Goal: Transaction & Acquisition: Subscribe to service/newsletter

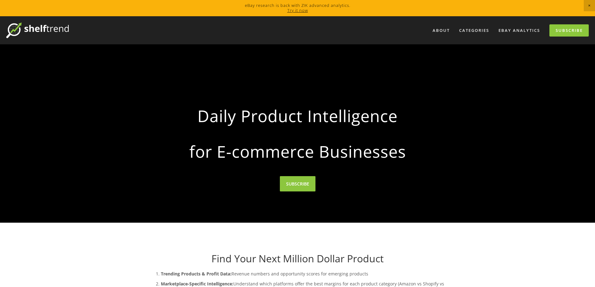
drag, startPoint x: 433, startPoint y: 268, endPoint x: 425, endPoint y: 256, distance: 14.5
click at [433, 268] on div "Find Your Next Million Dollar Product Trending Products & Profit Data: Revenue …" at bounding box center [297, 283] width 298 height 61
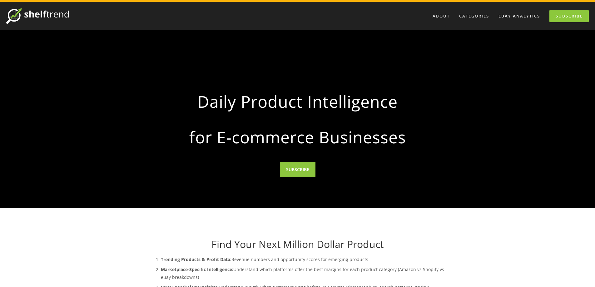
scroll to position [31, 0]
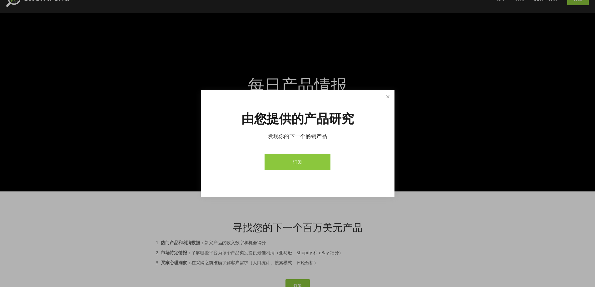
click at [389, 96] on link "关闭" at bounding box center [387, 96] width 11 height 11
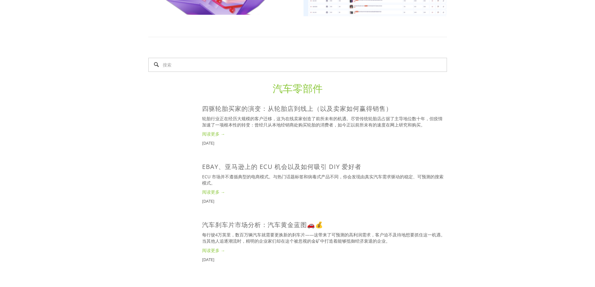
scroll to position [468, 0]
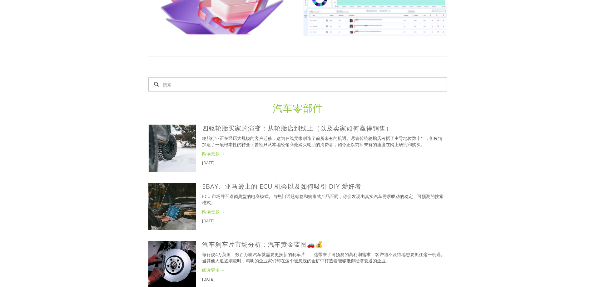
click at [441, 150] on div "Aug 24, 2025 四驱轮胎买家的演变：从轮胎店到线上（以及卖家如何赢得销售） Aug 24, 2025 轮胎行业正在经历大规模的客户迁移，这为在线卖家…" at bounding box center [324, 145] width 245 height 41
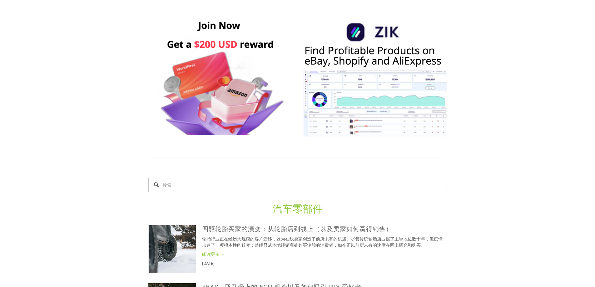
scroll to position [437, 0]
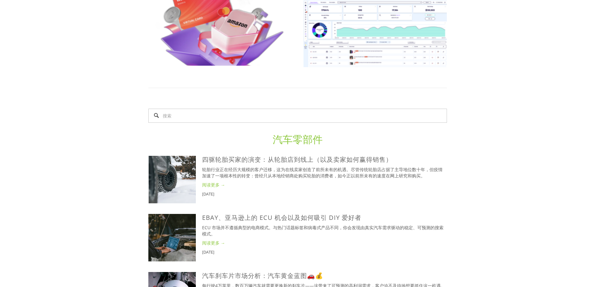
drag, startPoint x: 498, startPoint y: 102, endPoint x: 495, endPoint y: 109, distance: 7.3
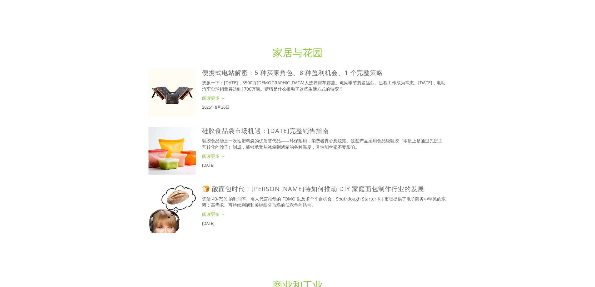
scroll to position [1218, 0]
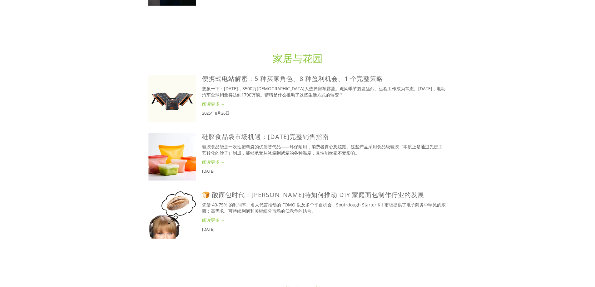
click at [520, 175] on div "关于 类别 汽车零部件 电子产品 时尚 家居与花园" at bounding box center [297, 259] width 595 height 2921
drag, startPoint x: 467, startPoint y: 188, endPoint x: 462, endPoint y: 189, distance: 5.4
click at [467, 188] on div "关于 类别 汽车零部件 电子产品 时尚 家居与花园" at bounding box center [297, 259] width 595 height 2921
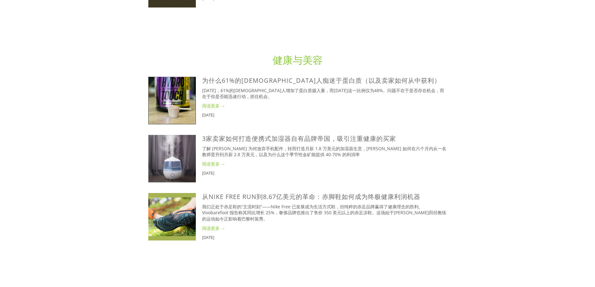
scroll to position [1686, 0]
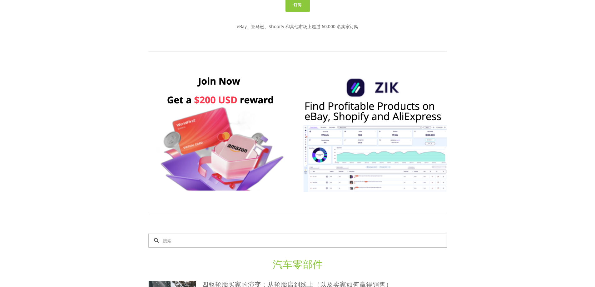
scroll to position [219, 0]
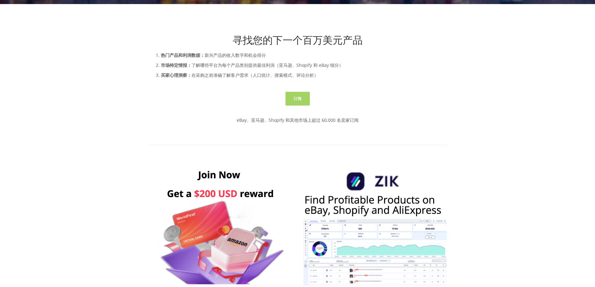
click at [295, 100] on font "订阅" at bounding box center [298, 98] width 8 height 5
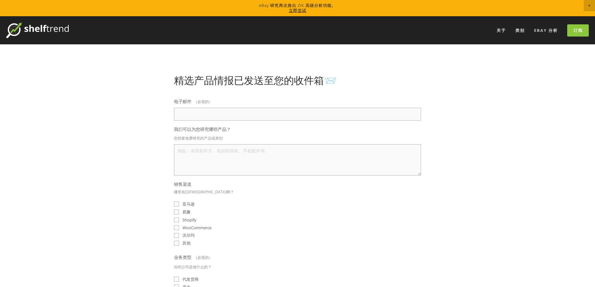
click at [445, 144] on div "精选产品情报已发送至您的收件箱📨 电子邮件 （必需的） 我们可以为您研究哪些产品？ 您想要免费研究的产品或类别 销售渠道 哪里有卖啊？ 亚马逊 易趣 Shop…" at bounding box center [297, 238] width 309 height 329
click at [295, 109] on input "电子邮件 （必需的）" at bounding box center [297, 114] width 247 height 13
click at [289, 152] on textarea "我们可以为您研究哪些产品？" at bounding box center [297, 159] width 247 height 31
drag, startPoint x: 451, startPoint y: 95, endPoint x: 447, endPoint y: 97, distance: 4.3
click at [451, 95] on div "精选产品情报已发送至您的收件箱📨 电子邮件 （必需的） 我们可以为您研究哪些产品？ 您想要免费研究的产品或类别 销售渠道 哪里有卖啊？ 亚马逊 易趣 Shop…" at bounding box center [297, 238] width 309 height 329
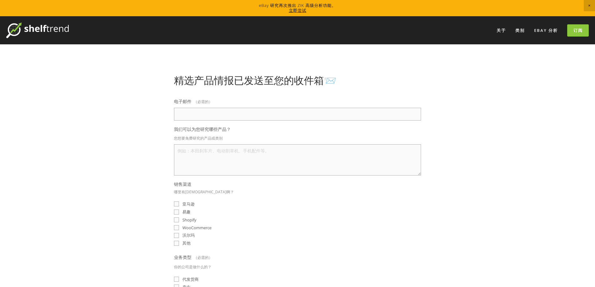
click at [585, 7] on span "关闭公告" at bounding box center [589, 5] width 11 height 11
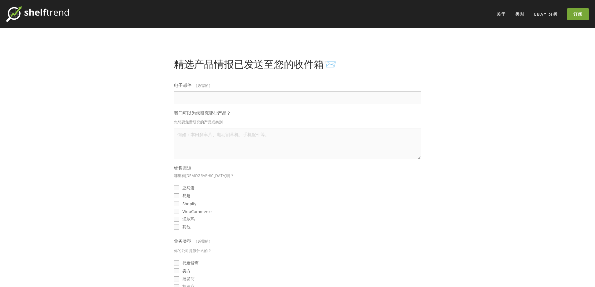
click at [573, 15] on link "订阅" at bounding box center [578, 14] width 22 height 12
click at [550, 10] on link "eBay 分析" at bounding box center [546, 14] width 32 height 10
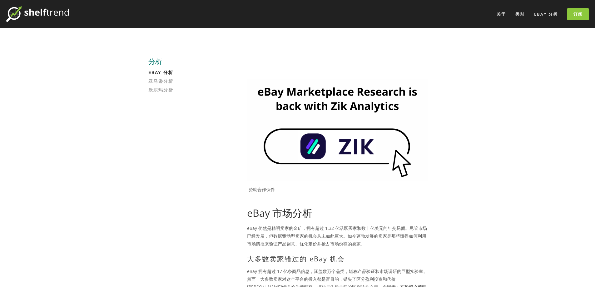
click at [379, 153] on img at bounding box center [337, 129] width 180 height 101
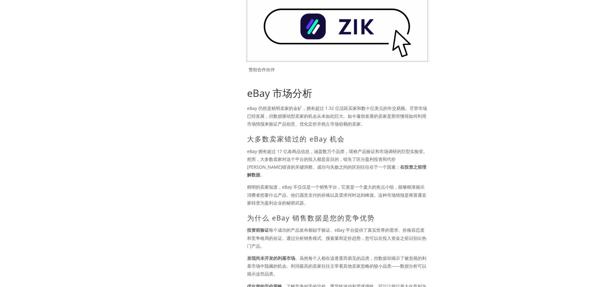
scroll to position [125, 0]
